Goal: Complete application form

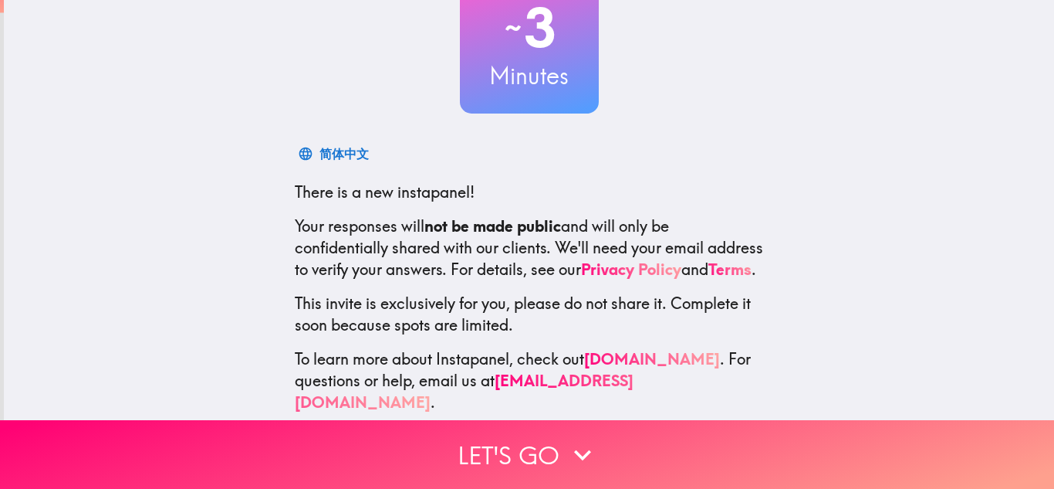
scroll to position [142, 0]
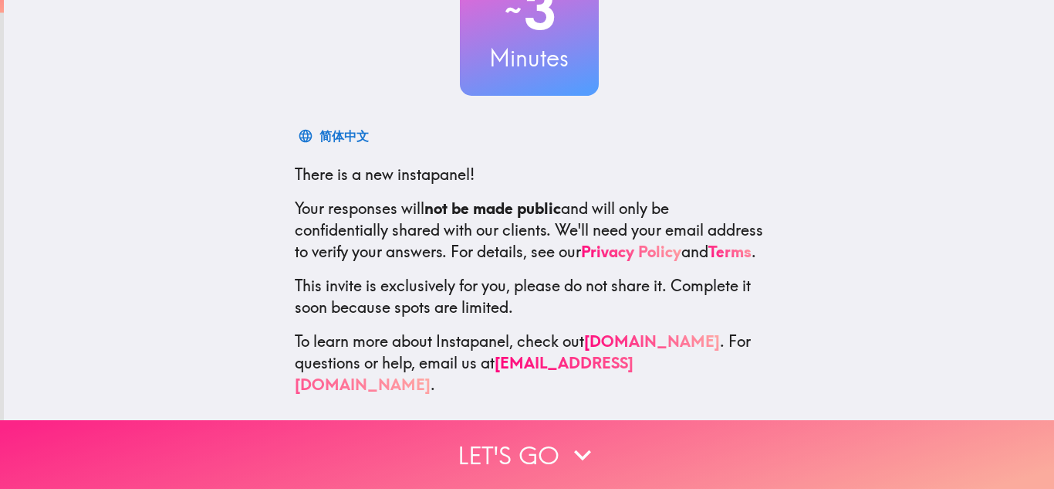
click at [536, 464] on button "Let's go" at bounding box center [527, 454] width 1054 height 69
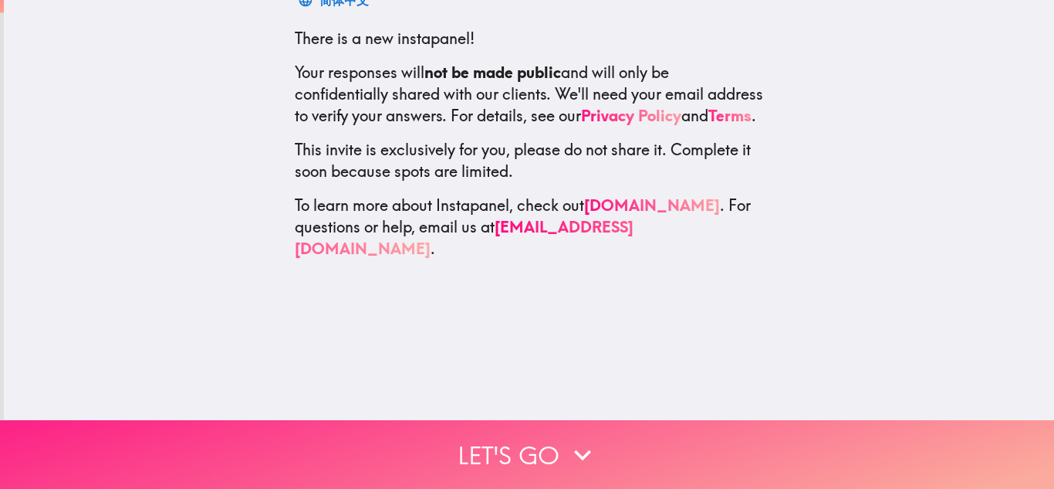
scroll to position [0, 0]
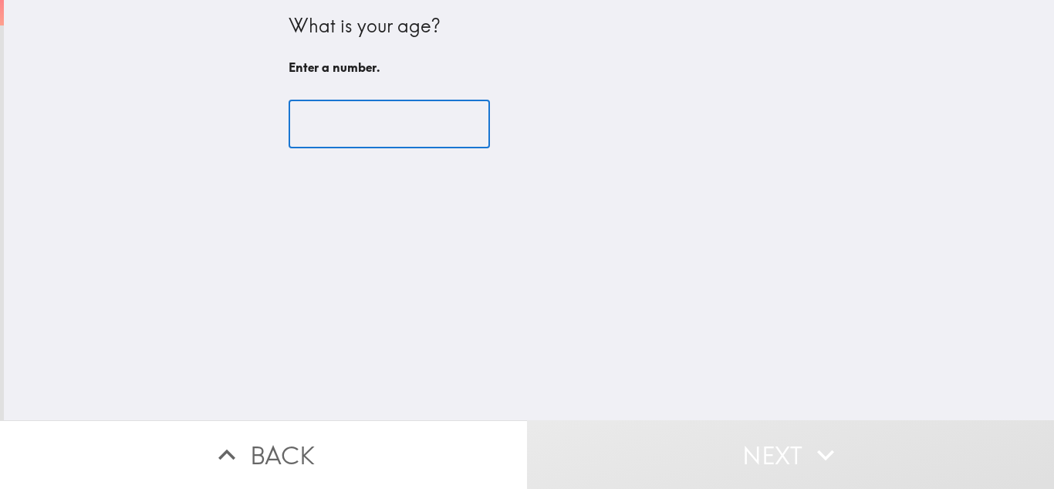
click at [315, 114] on input "number" at bounding box center [389, 124] width 201 height 48
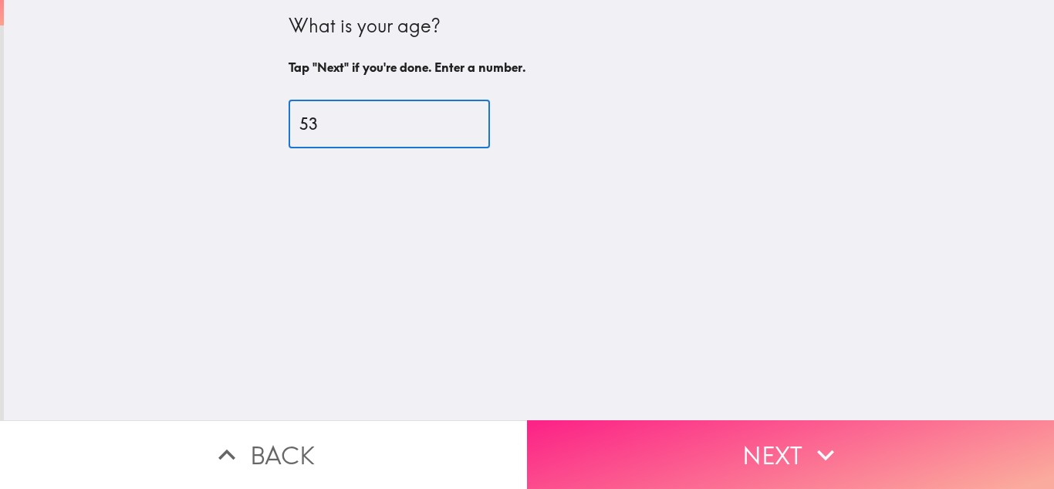
type input "53"
click at [705, 438] on button "Next" at bounding box center [790, 454] width 527 height 69
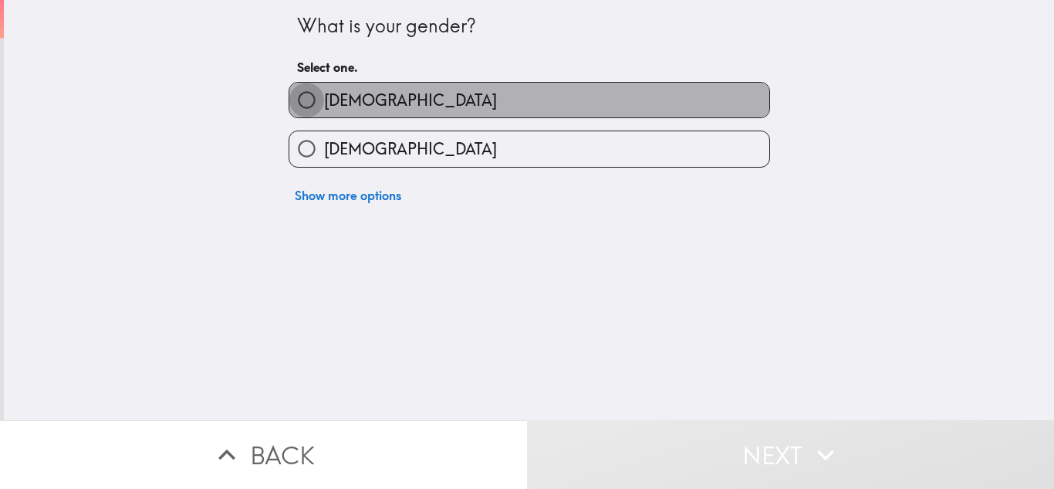
click at [306, 102] on input "[DEMOGRAPHIC_DATA]" at bounding box center [306, 100] width 35 height 35
radio input "true"
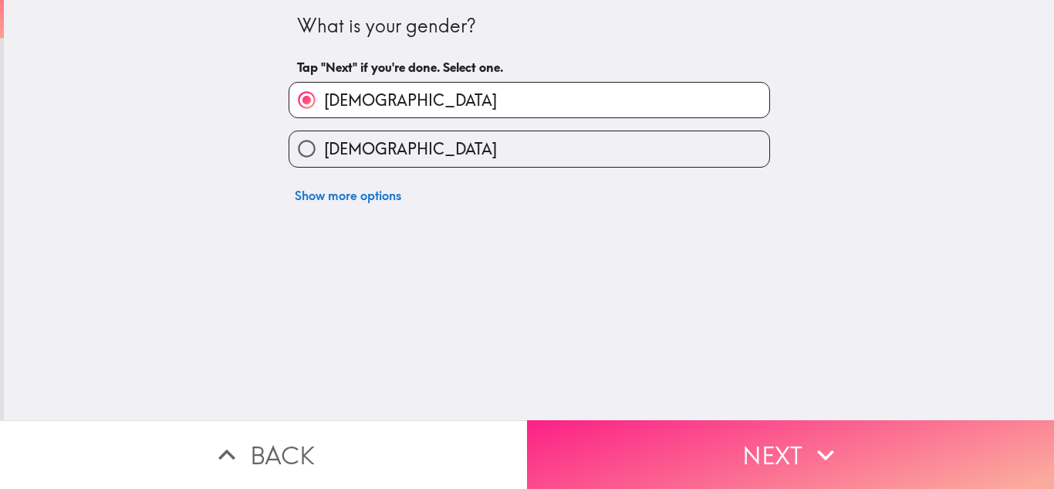
click at [636, 470] on button "Next" at bounding box center [790, 454] width 527 height 69
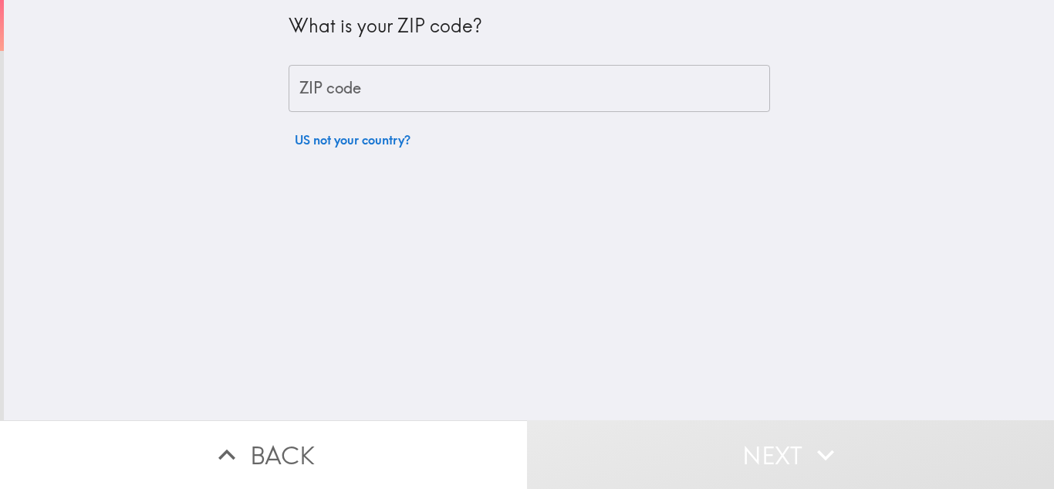
click at [354, 108] on input "ZIP code" at bounding box center [530, 89] width 482 height 48
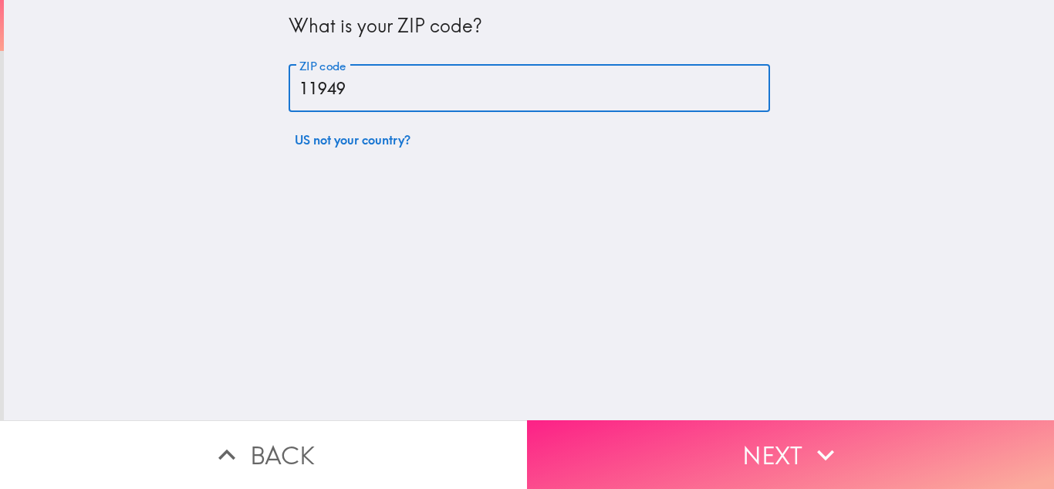
type input "11949"
click at [660, 432] on button "Next" at bounding box center [790, 454] width 527 height 69
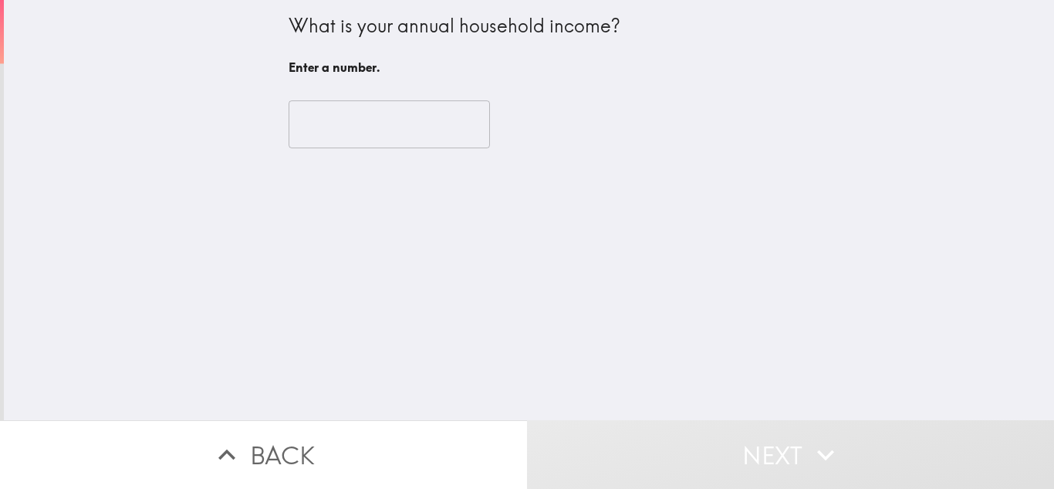
click at [345, 123] on input "number" at bounding box center [389, 124] width 201 height 48
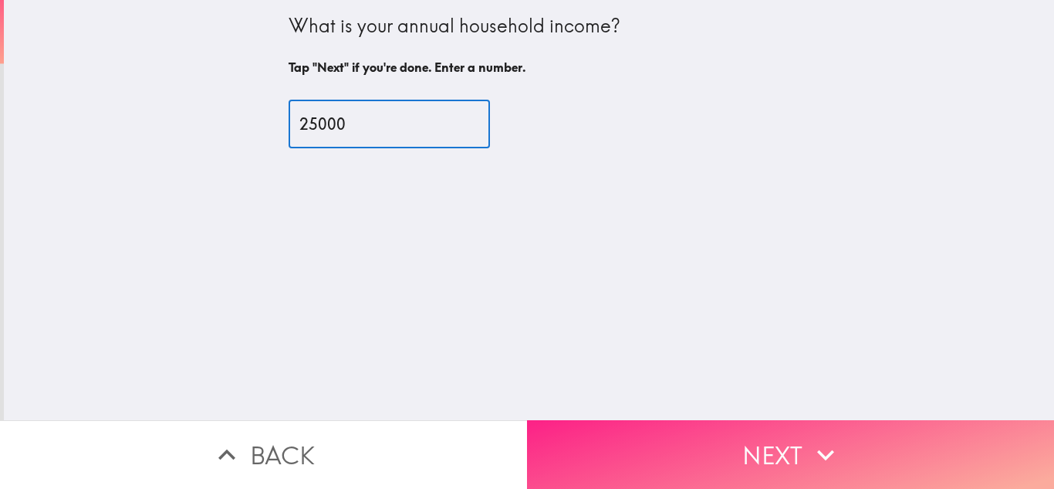
type input "25000"
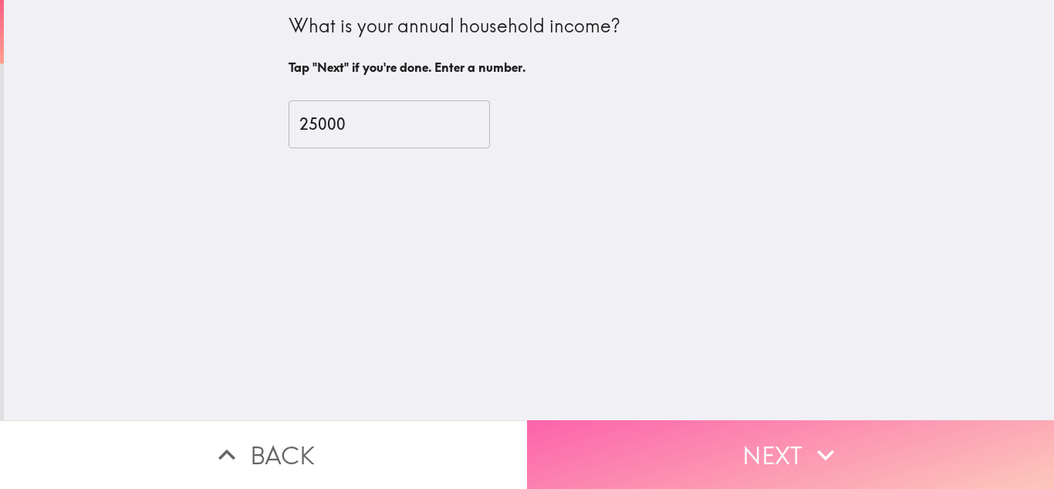
click at [642, 436] on button "Next" at bounding box center [790, 454] width 527 height 69
